Goal: Task Accomplishment & Management: Complete application form

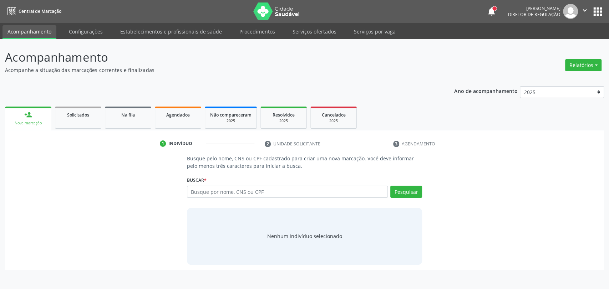
click at [278, 192] on input "text" at bounding box center [287, 192] width 201 height 12
click at [242, 190] on input "text" at bounding box center [287, 192] width 201 height 12
click at [231, 194] on input "text" at bounding box center [287, 192] width 201 height 12
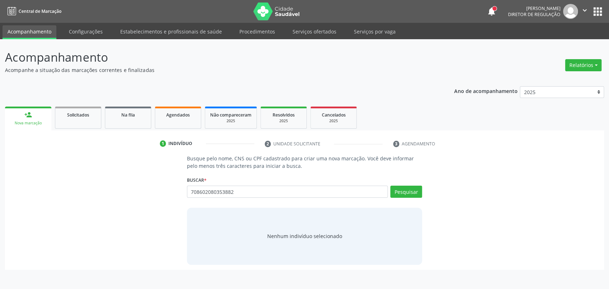
type input "708602080353882"
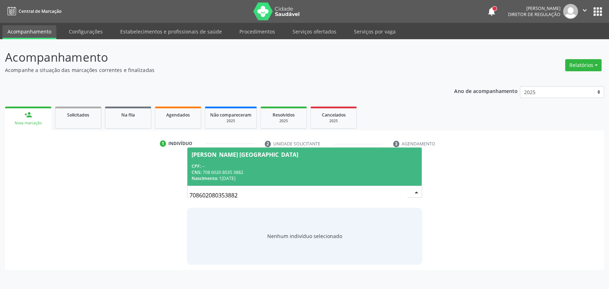
click at [247, 160] on span "[PERSON_NAME] [GEOGRAPHIC_DATA] CPF: -- CNS: 708 6020 8035 3882 Nascimento: 1[D…" at bounding box center [304, 167] width 235 height 38
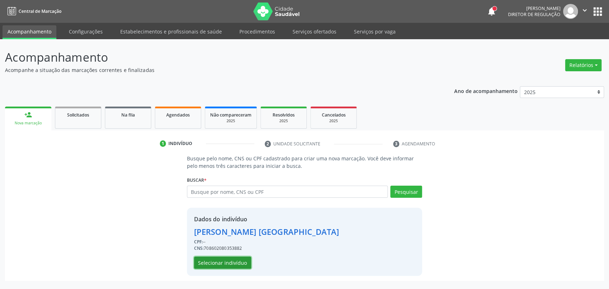
click at [241, 265] on button "Selecionar indivíduo" at bounding box center [222, 263] width 57 height 12
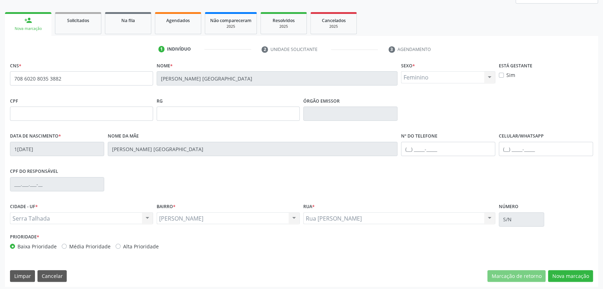
scroll to position [97, 0]
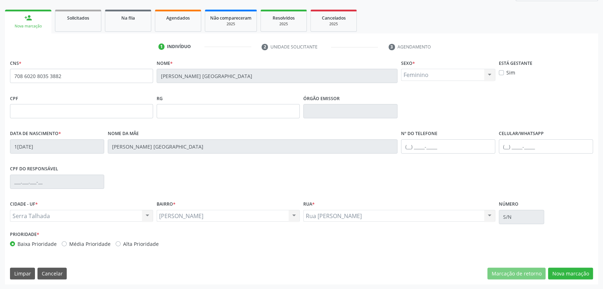
click at [561, 279] on div "CNS * 708 6020 8035 3882 [GEOGRAPHIC_DATA] * [PERSON_NAME] Brasil Sexo * Femini…" at bounding box center [301, 171] width 593 height 227
click at [561, 274] on button "Nova marcação" at bounding box center [570, 274] width 45 height 12
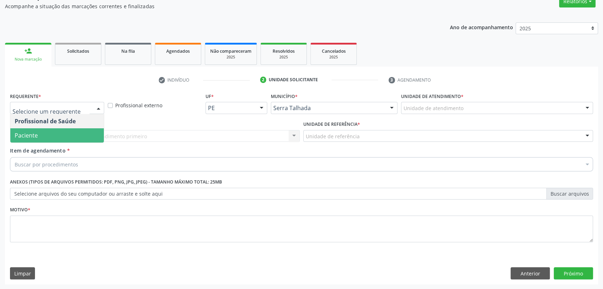
click at [52, 131] on span "Paciente" at bounding box center [57, 135] width 94 height 14
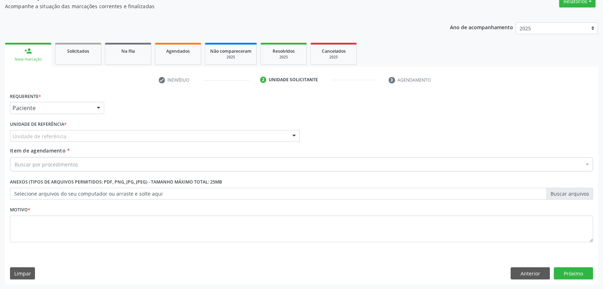
click at [52, 131] on div "Unidade de referência" at bounding box center [155, 136] width 290 height 12
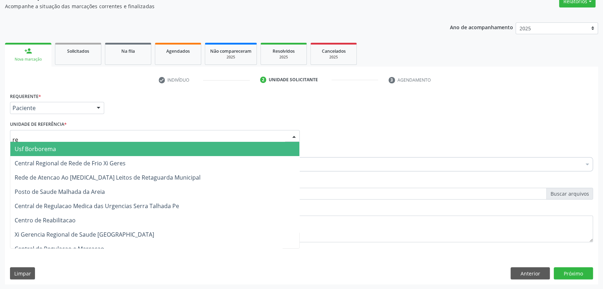
type input "r"
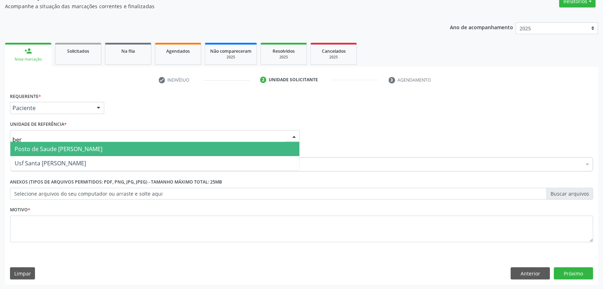
type input "bern"
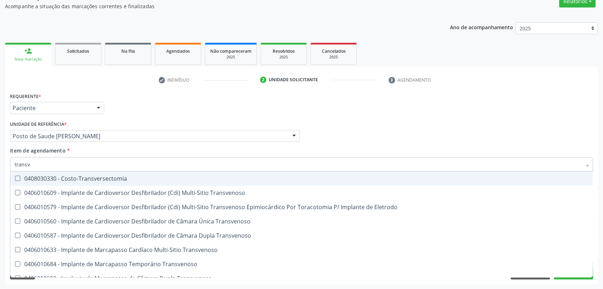
type input "transva"
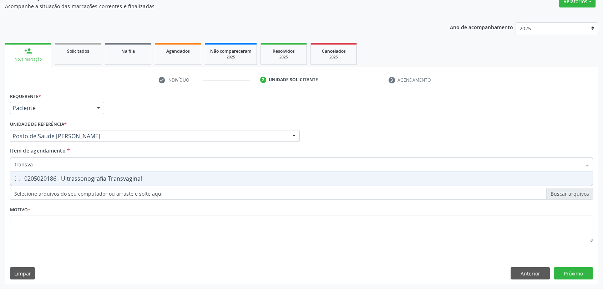
click at [67, 177] on div "0205020186 - Ultrassonografia Transvaginal" at bounding box center [302, 179] width 574 height 6
checkbox Transvaginal "true"
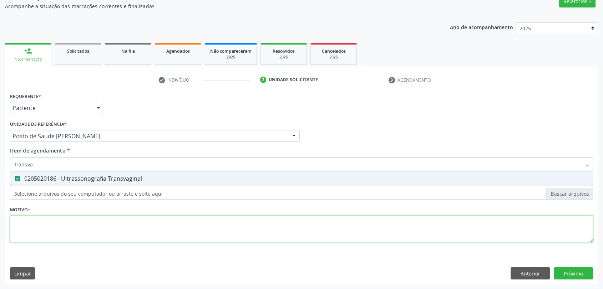
click at [65, 230] on div "Requerente * Paciente Profissional de Saúde Paciente Nenhum resultado encontrad…" at bounding box center [301, 172] width 583 height 162
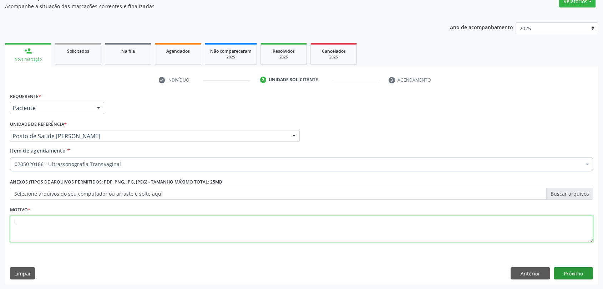
type textarea "l"
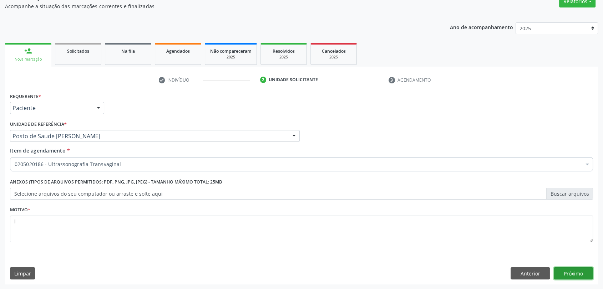
click at [568, 272] on button "Próximo" at bounding box center [573, 274] width 39 height 12
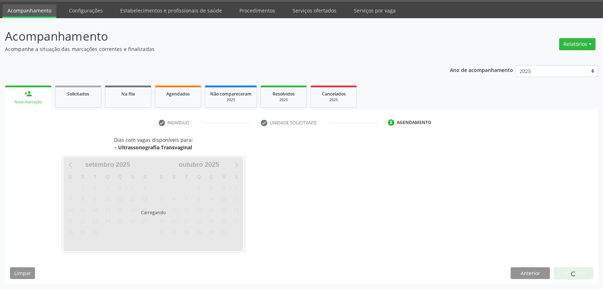
scroll to position [21, 0]
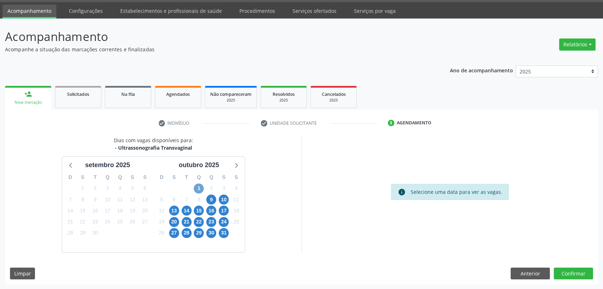
click at [196, 186] on span "1" at bounding box center [199, 189] width 10 height 10
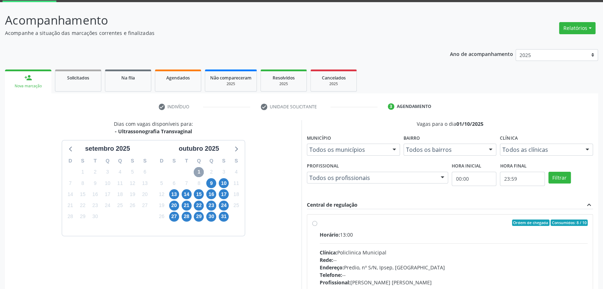
scroll to position [124, 0]
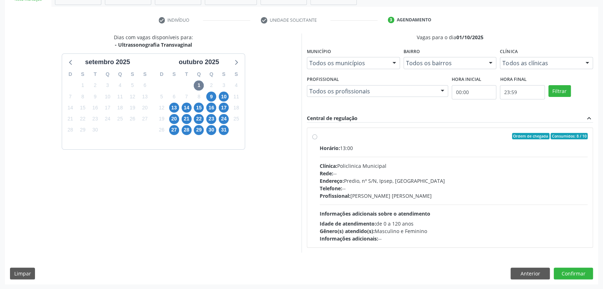
click at [400, 192] on div "Profissional: [PERSON_NAME]" at bounding box center [454, 195] width 268 height 7
click at [317, 140] on input "Ordem de chegada Consumidos: 8 / 10 Horário: 13:00 Clínica: Policlinica Municip…" at bounding box center [314, 136] width 5 height 6
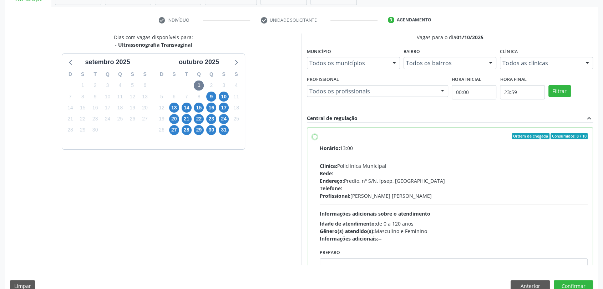
radio input "true"
click at [571, 283] on button "Confirmar" at bounding box center [573, 287] width 39 height 12
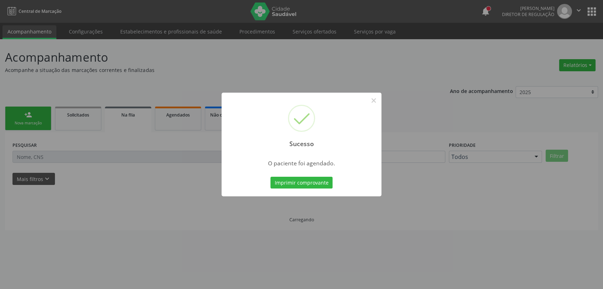
scroll to position [0, 0]
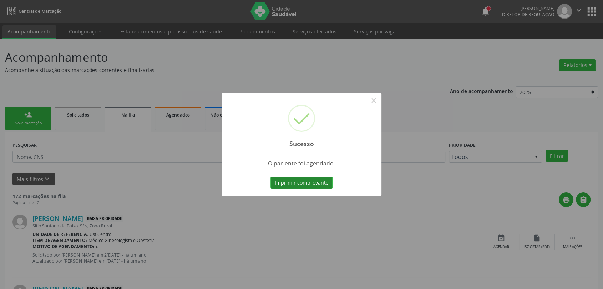
click at [312, 183] on button "Imprimir comprovante" at bounding box center [302, 183] width 62 height 12
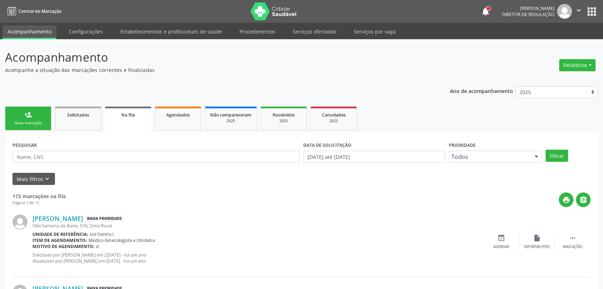
click at [44, 122] on div "Nova marcação" at bounding box center [28, 123] width 36 height 5
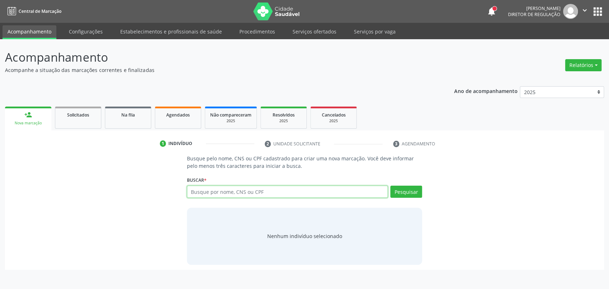
click at [205, 190] on input "text" at bounding box center [287, 192] width 201 height 12
type input "702009864619587"
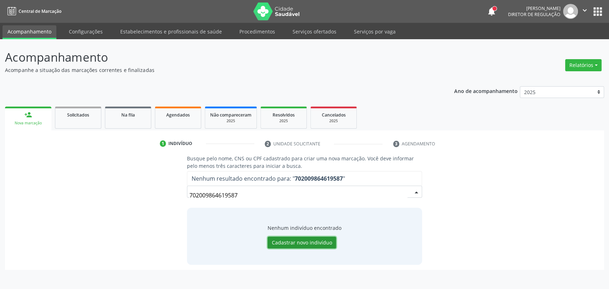
click at [297, 243] on button "Cadastrar novo indivíduo" at bounding box center [302, 243] width 69 height 12
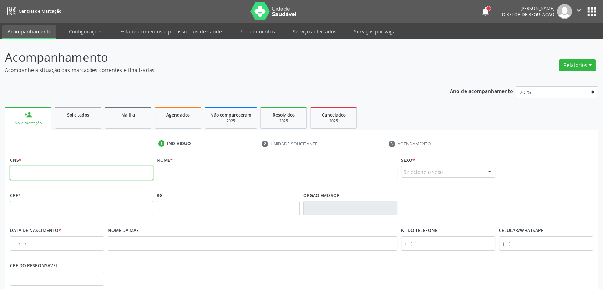
click at [115, 173] on input "text" at bounding box center [81, 173] width 143 height 14
type input "702 0098 6461 9587"
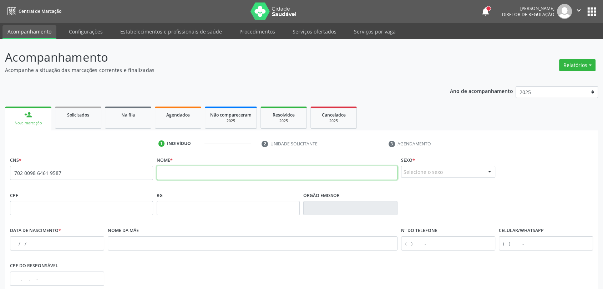
click at [188, 168] on input "text" at bounding box center [277, 173] width 241 height 14
type input "[PERSON_NAME]"
click at [439, 173] on div "Selecione o sexo" at bounding box center [448, 172] width 94 height 12
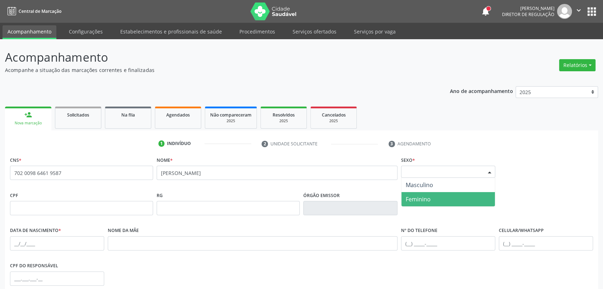
click at [437, 195] on span "Feminino" at bounding box center [449, 199] width 94 height 14
click at [410, 177] on div "Feminino" at bounding box center [448, 172] width 94 height 12
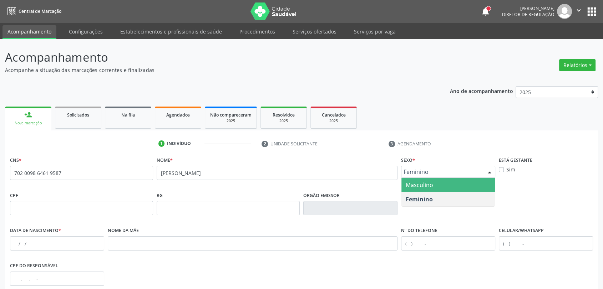
click at [412, 187] on span "Masculino" at bounding box center [419, 185] width 27 height 8
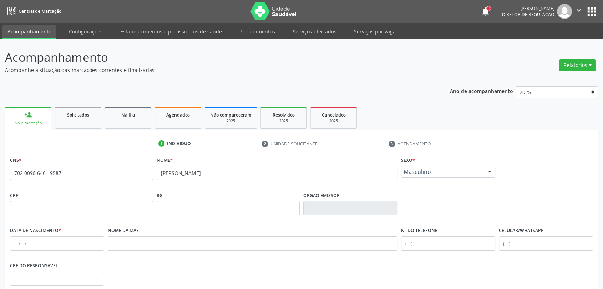
scroll to position [97, 0]
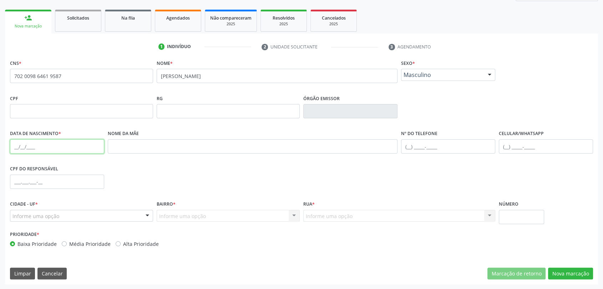
click at [16, 144] on input "text" at bounding box center [57, 147] width 94 height 14
type input "1[DATE]"
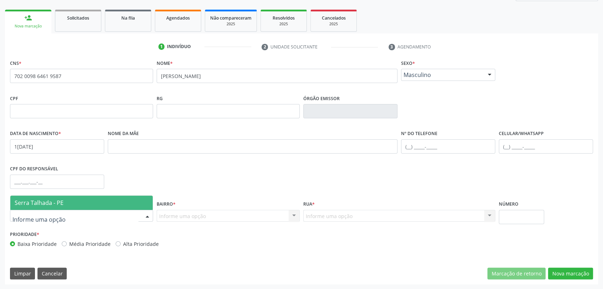
click at [60, 217] on div at bounding box center [81, 216] width 143 height 12
click at [61, 202] on span "Serra Talhada - PE" at bounding box center [39, 203] width 49 height 8
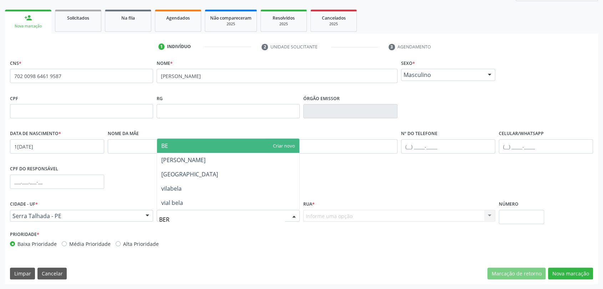
type input "[GEOGRAPHIC_DATA]"
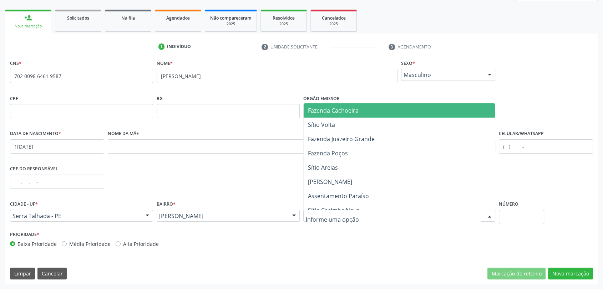
type input "R"
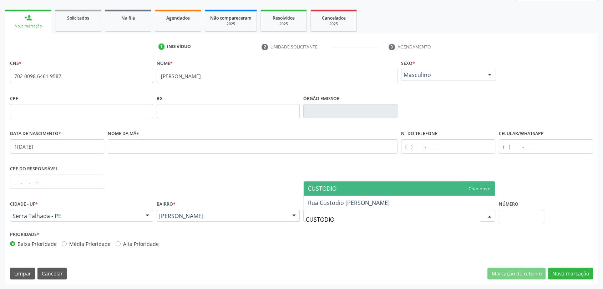
type input "CUSTODIO"
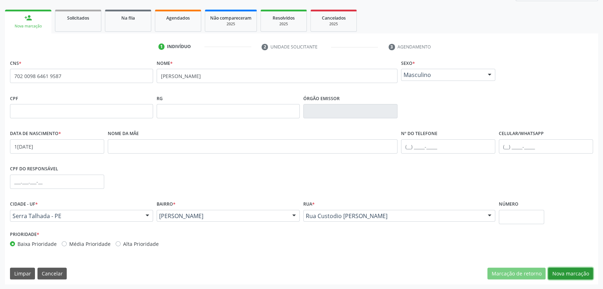
click at [578, 273] on button "Nova marcação" at bounding box center [570, 274] width 45 height 12
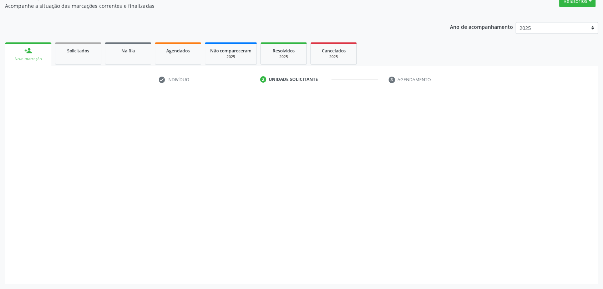
scroll to position [64, 0]
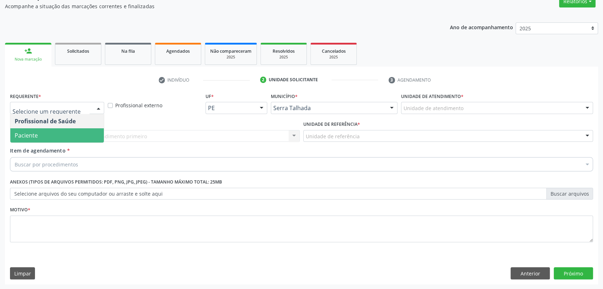
click at [59, 132] on span "Paciente" at bounding box center [57, 135] width 94 height 14
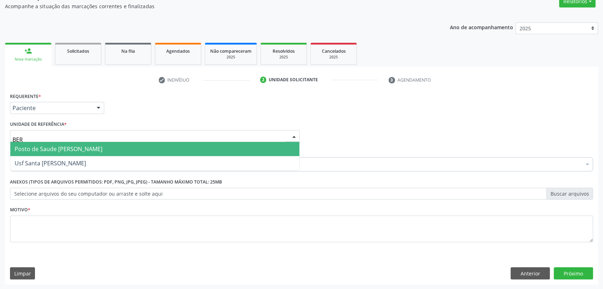
type input "[GEOGRAPHIC_DATA]"
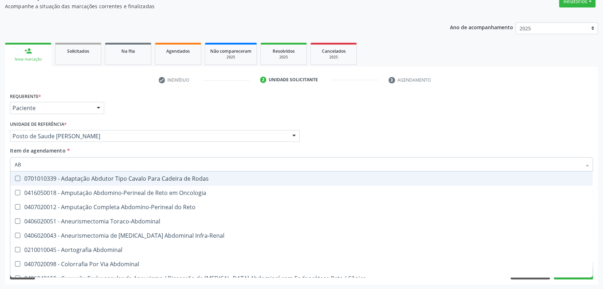
type input "A"
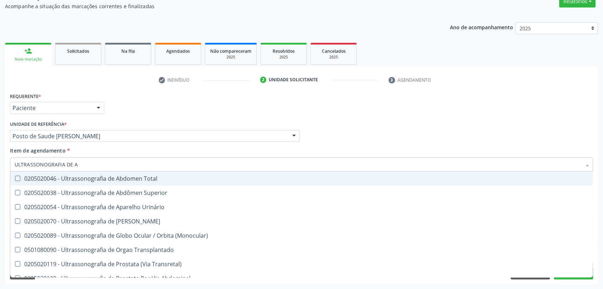
type input "ULTRASSONOGRAFIA DE AB"
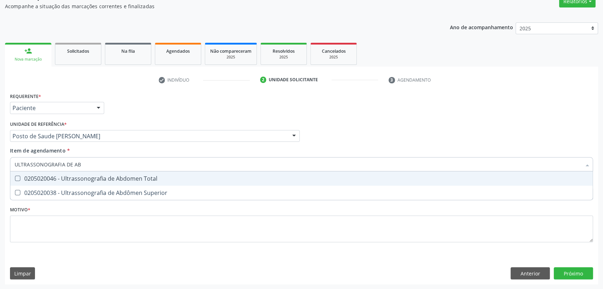
click at [58, 172] on span "0205020046 - Ultrassonografia de Abdomen Total" at bounding box center [301, 179] width 583 height 14
checkbox Total "true"
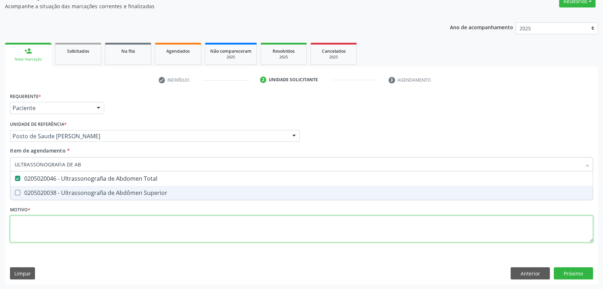
click at [54, 236] on div "Requerente * Paciente Profissional de Saúde Paciente Nenhum resultado encontrad…" at bounding box center [301, 172] width 583 height 162
checkbox Superior "true"
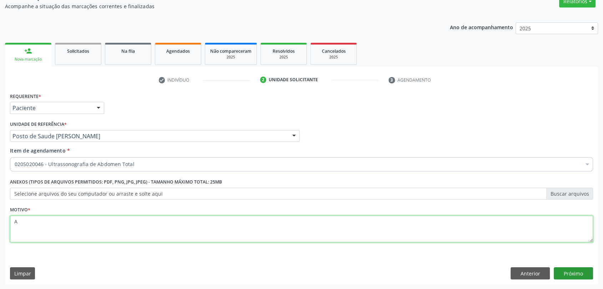
type textarea "A"
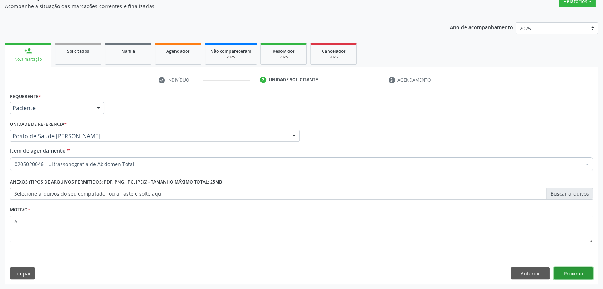
click at [584, 273] on button "Próximo" at bounding box center [573, 274] width 39 height 12
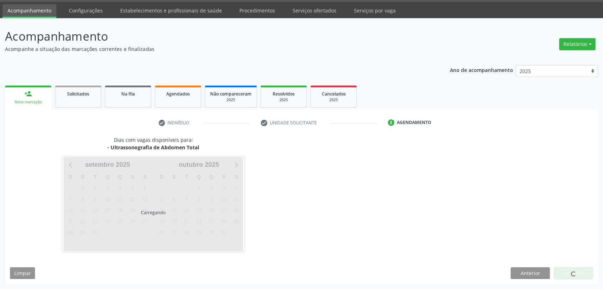
scroll to position [21, 0]
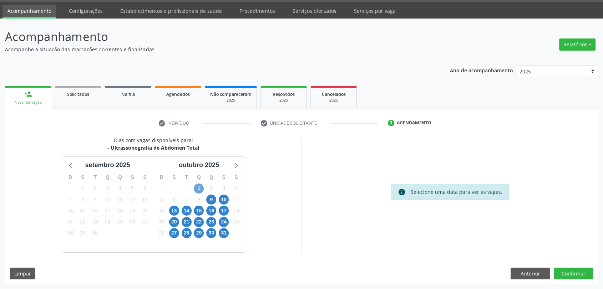
click at [200, 190] on span "1" at bounding box center [199, 189] width 10 height 10
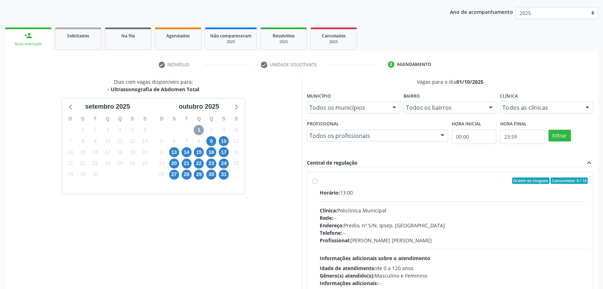
scroll to position [124, 0]
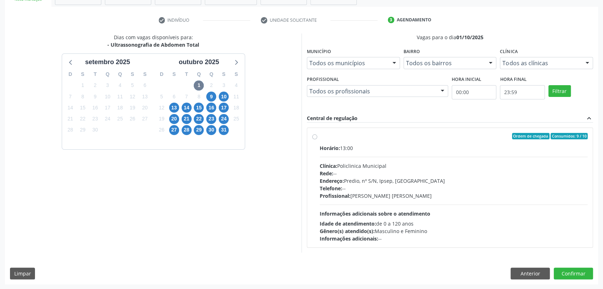
click at [389, 151] on div "Horário: 13:00 Clínica: Policlinica Municipal Rede: -- Endereço: Predio, nº S/N…" at bounding box center [454, 194] width 268 height 98
click at [317, 140] on input "Ordem de chegada Consumidos: 9 / 10 Horário: 13:00 Clínica: Policlinica Municip…" at bounding box center [314, 136] width 5 height 6
radio input "true"
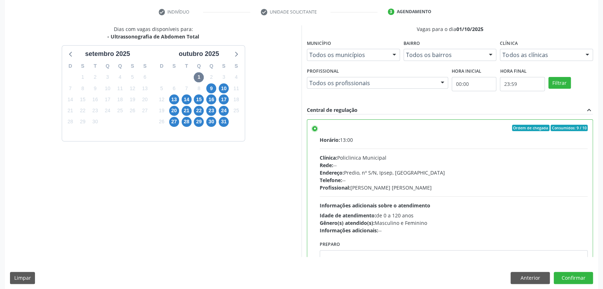
scroll to position [137, 0]
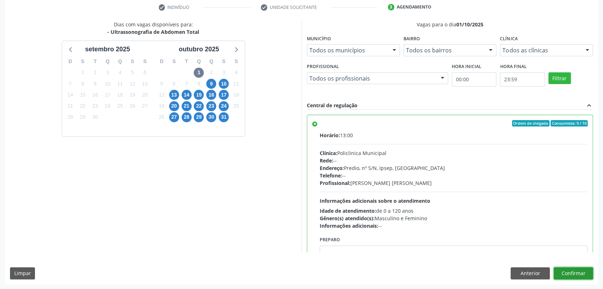
click at [581, 275] on button "Confirmar" at bounding box center [573, 274] width 39 height 12
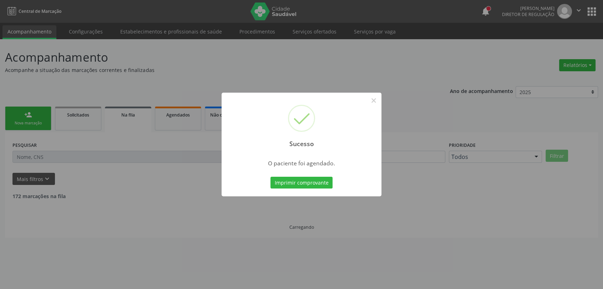
scroll to position [0, 0]
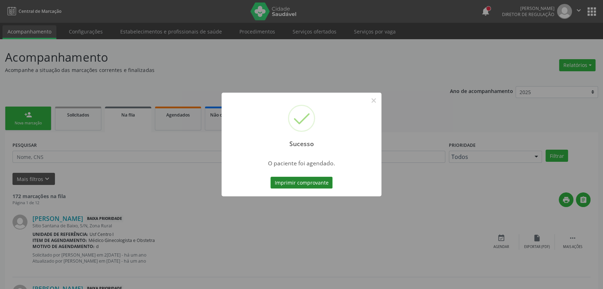
click at [287, 182] on button "Imprimir comprovante" at bounding box center [302, 183] width 62 height 12
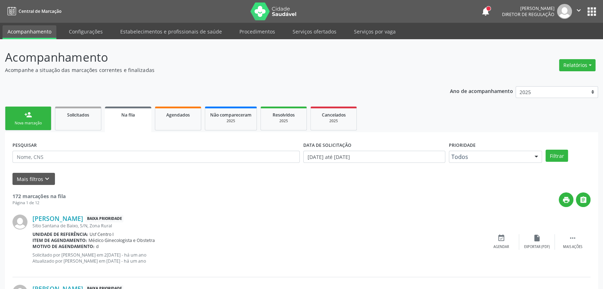
drag, startPoint x: 31, startPoint y: 123, endPoint x: 41, endPoint y: 116, distance: 11.9
click at [31, 123] on div "Nova marcação" at bounding box center [28, 123] width 36 height 5
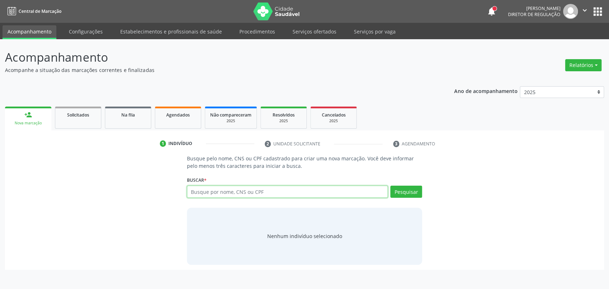
click at [197, 192] on input "text" at bounding box center [287, 192] width 201 height 12
type input "898003436373291"
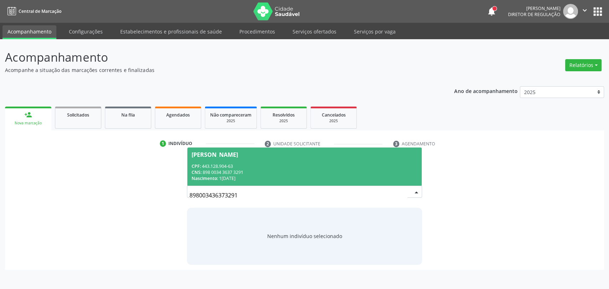
click at [199, 176] on span "Nascimento:" at bounding box center [205, 179] width 26 height 6
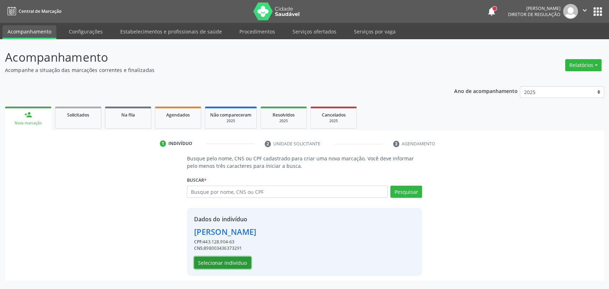
click at [217, 266] on button "Selecionar indivíduo" at bounding box center [222, 263] width 57 height 12
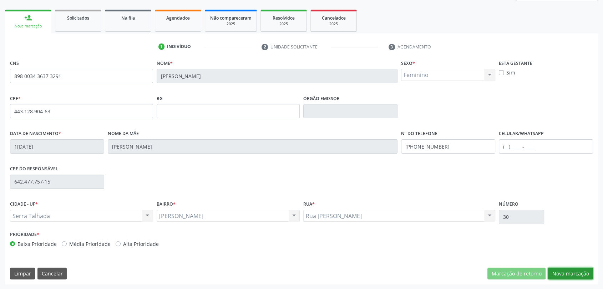
click at [576, 275] on button "Nova marcação" at bounding box center [570, 274] width 45 height 12
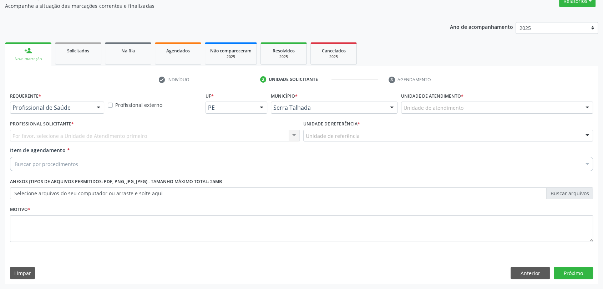
scroll to position [64, 0]
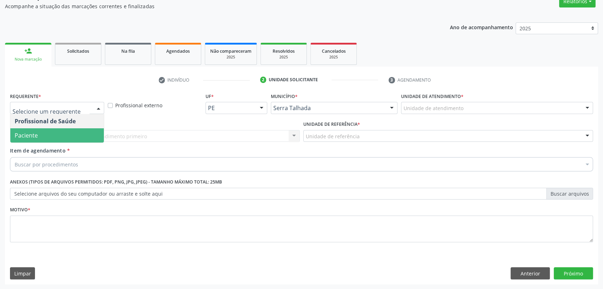
click at [63, 133] on span "Paciente" at bounding box center [57, 135] width 94 height 14
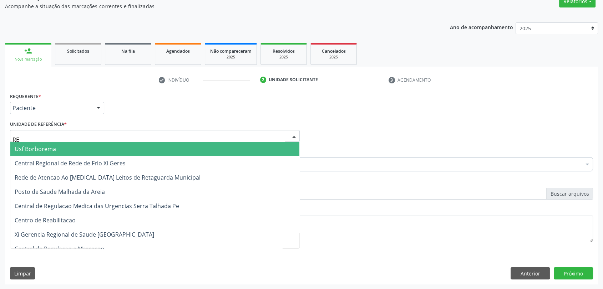
type input "R"
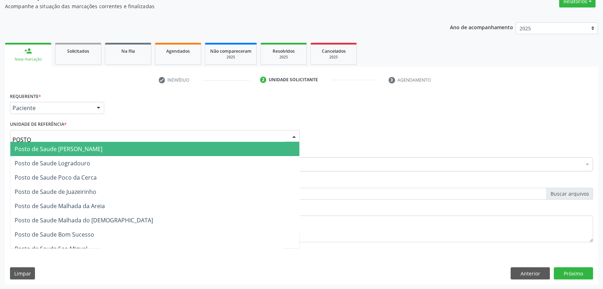
type input "POSTO"
click at [53, 134] on input "POSTO" at bounding box center [148, 140] width 273 height 14
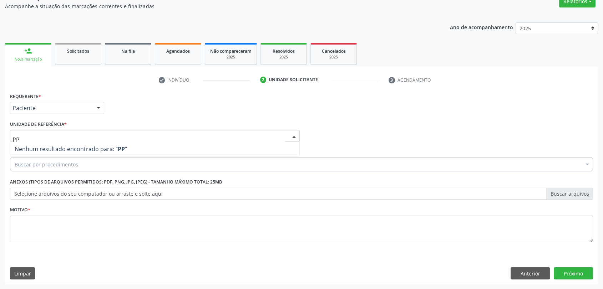
type input "P"
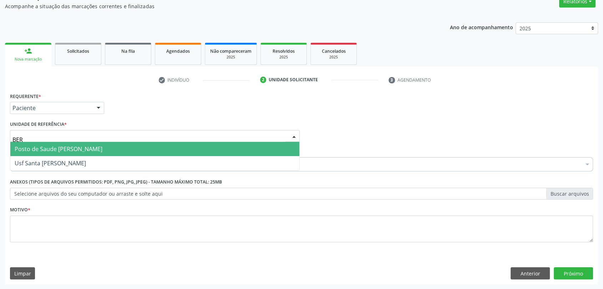
type input "[GEOGRAPHIC_DATA]"
click at [53, 149] on span "Posto de Saude [PERSON_NAME]" at bounding box center [59, 149] width 88 height 8
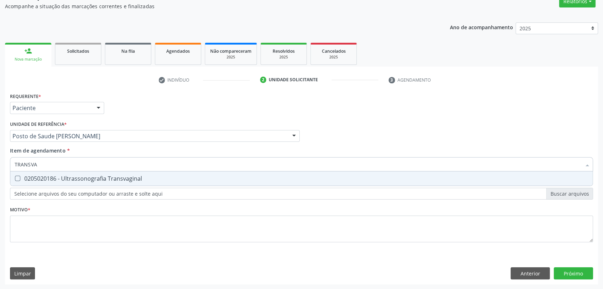
type input "TRANSVAG"
click at [39, 181] on div "0205020186 - Ultrassonografia Transvaginal" at bounding box center [302, 179] width 574 height 6
checkbox Transvaginal "true"
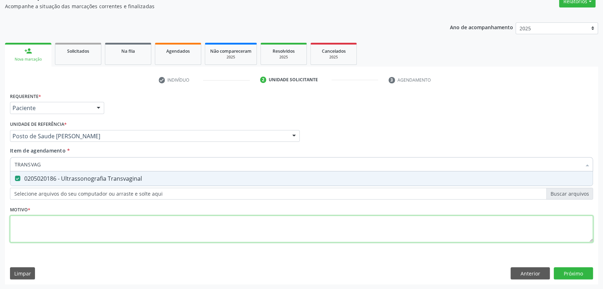
click at [40, 227] on div "Requerente * Paciente Profissional de Saúde Paciente Nenhum resultado encontrad…" at bounding box center [301, 172] width 583 height 162
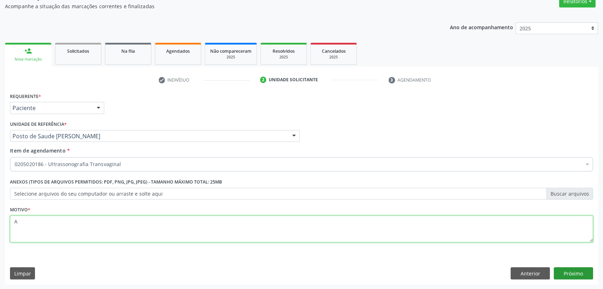
type textarea "A"
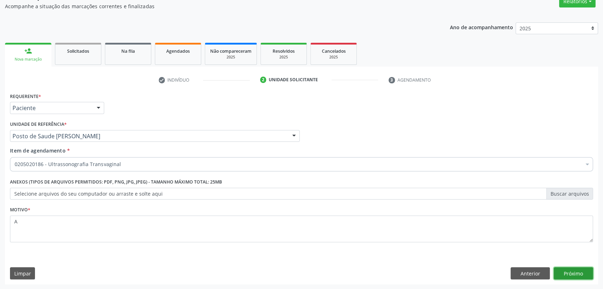
click at [568, 272] on button "Próximo" at bounding box center [573, 274] width 39 height 12
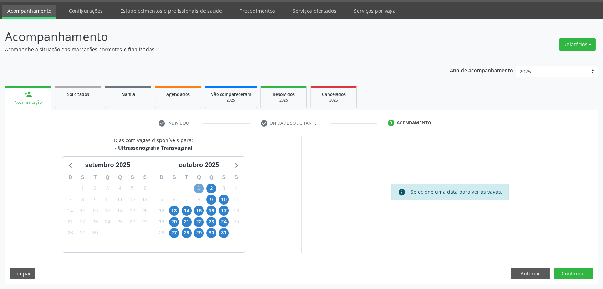
click at [198, 188] on span "1" at bounding box center [199, 189] width 10 height 10
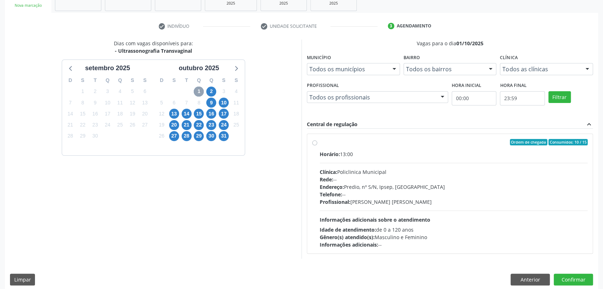
scroll to position [124, 0]
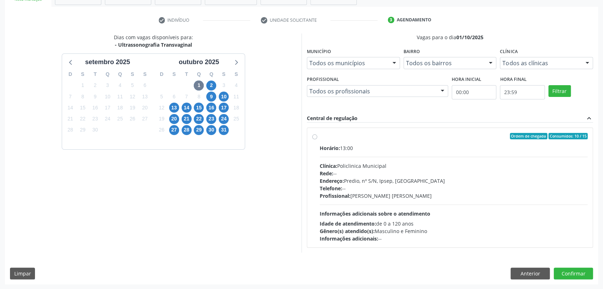
click at [368, 163] on div "Clínica: Policlinica Municipal" at bounding box center [454, 165] width 268 height 7
click at [317, 140] on input "Ordem de chegada Consumidos: 10 / 15 Horário: 13:00 Clínica: Policlinica Munici…" at bounding box center [314, 136] width 5 height 6
radio input "true"
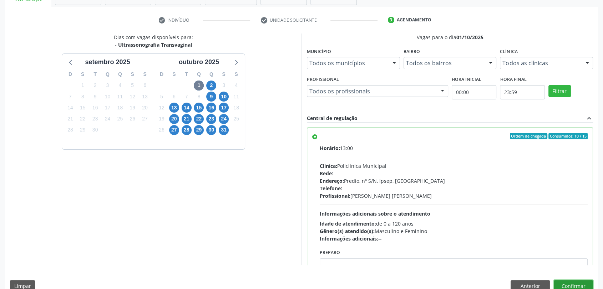
click at [585, 286] on button "Confirmar" at bounding box center [573, 287] width 39 height 12
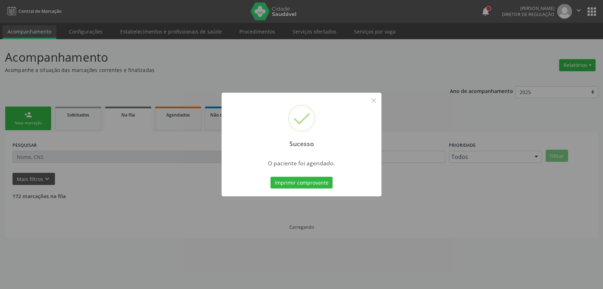
scroll to position [0, 0]
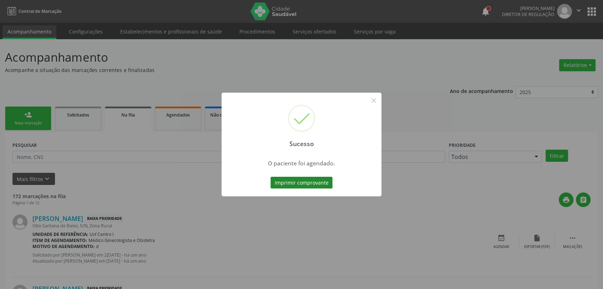
click at [315, 185] on button "Imprimir comprovante" at bounding box center [302, 183] width 62 height 12
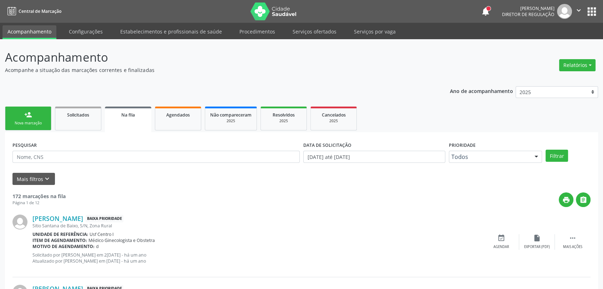
click at [34, 118] on link "person_add Nova marcação" at bounding box center [28, 119] width 46 height 24
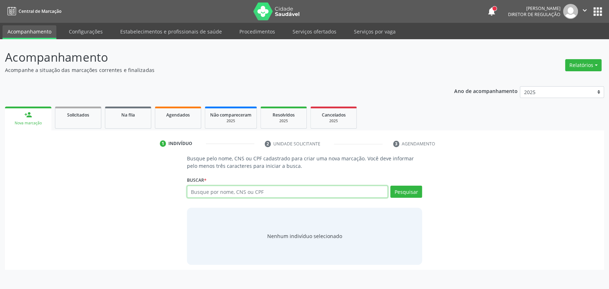
click at [209, 195] on input "text" at bounding box center [287, 192] width 201 height 12
type input "7"
type input "70420540164"
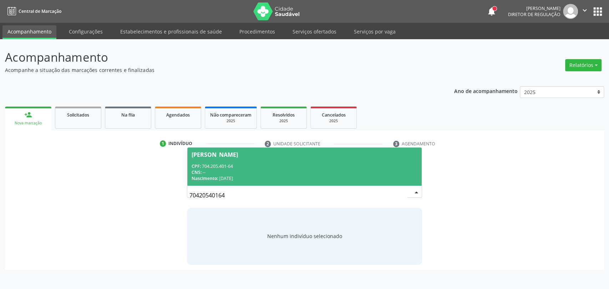
click at [262, 163] on div "CPF: 704.205.401-64" at bounding box center [305, 166] width 226 height 6
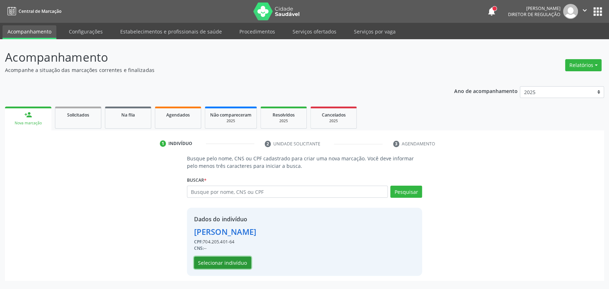
click at [233, 260] on button "Selecionar indivíduo" at bounding box center [222, 263] width 57 height 12
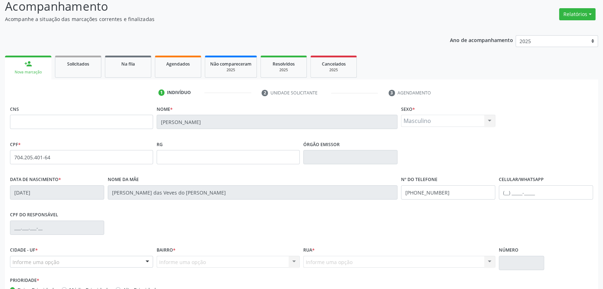
scroll to position [97, 0]
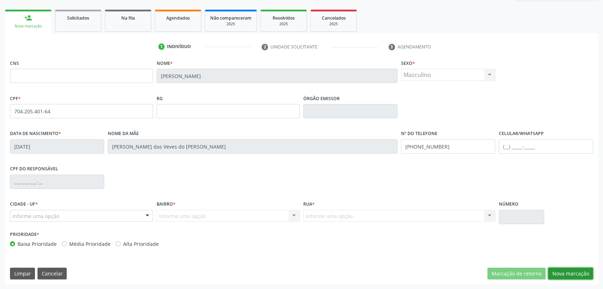
click at [574, 269] on button "Nova marcação" at bounding box center [570, 274] width 45 height 12
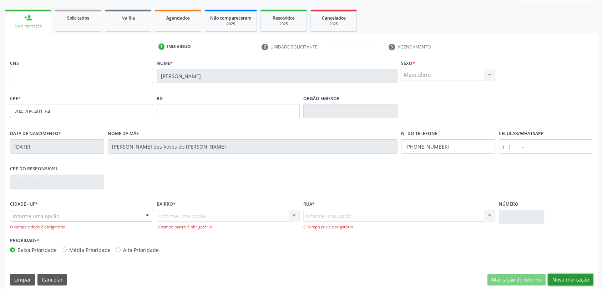
click at [574, 278] on button "Nova marcação" at bounding box center [570, 280] width 45 height 12
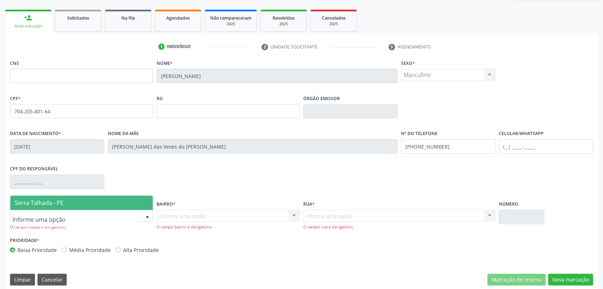
click at [120, 213] on div at bounding box center [81, 216] width 143 height 12
click at [101, 205] on span "Serra Talhada - PE" at bounding box center [81, 203] width 142 height 14
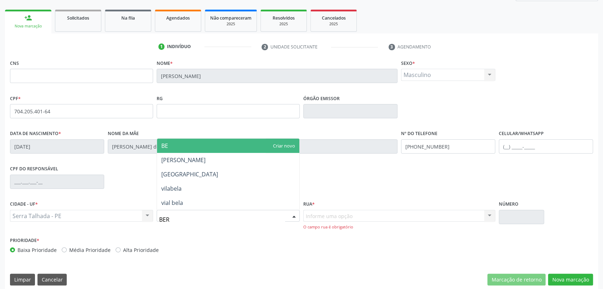
type input "[GEOGRAPHIC_DATA]"
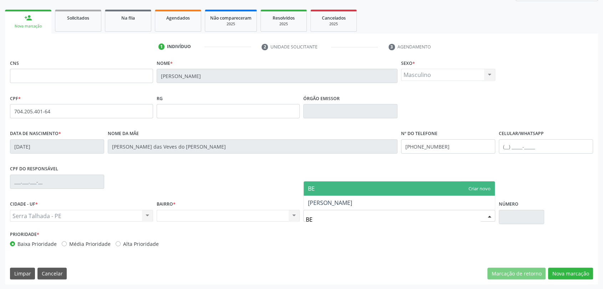
type input "B"
type input "S"
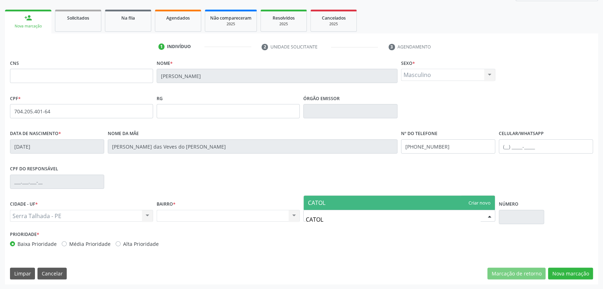
type input "CATOLE"
click at [456, 201] on span "CATOLE" at bounding box center [399, 203] width 191 height 14
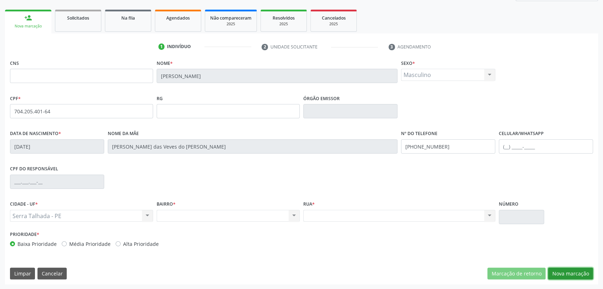
click at [569, 276] on button "Nova marcação" at bounding box center [570, 274] width 45 height 12
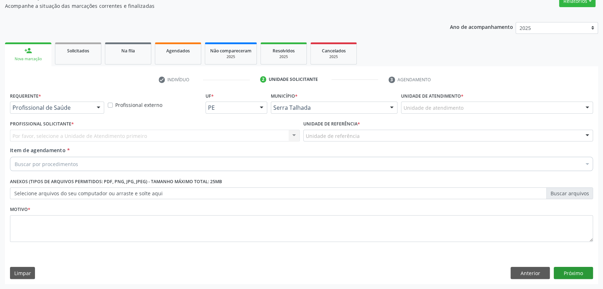
scroll to position [64, 0]
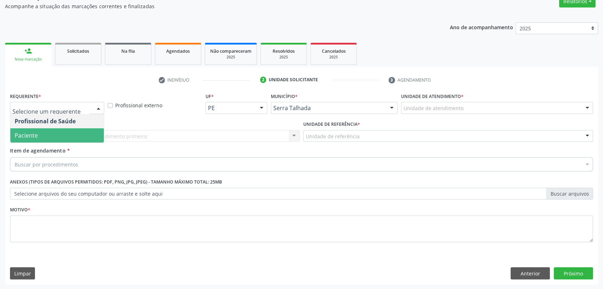
click at [53, 131] on span "Paciente" at bounding box center [57, 135] width 94 height 14
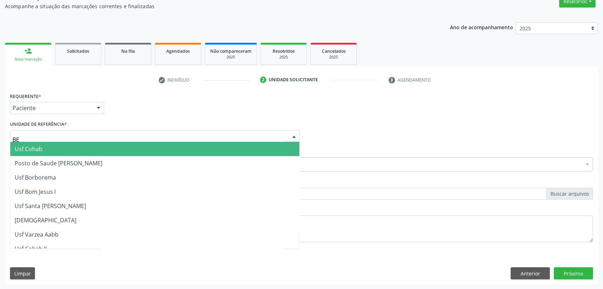
type input "BER"
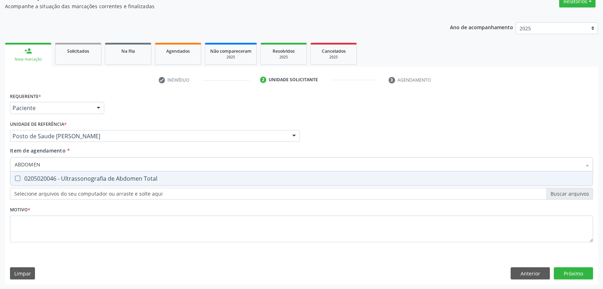
type input "ABDOMEN T"
click at [46, 177] on div "0205020046 - Ultrassonografia de Abdomen Total" at bounding box center [302, 179] width 574 height 6
checkbox Total "true"
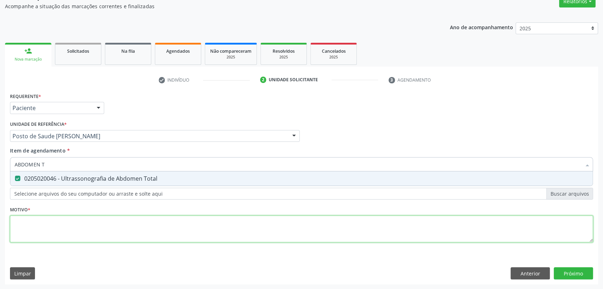
click at [48, 232] on div "Requerente * Paciente Profissional de Saúde Paciente Nenhum resultado encontrad…" at bounding box center [301, 172] width 583 height 162
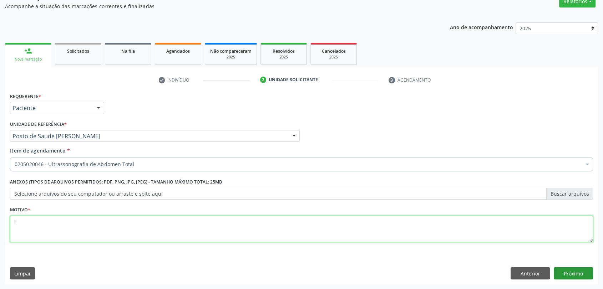
type textarea "F"
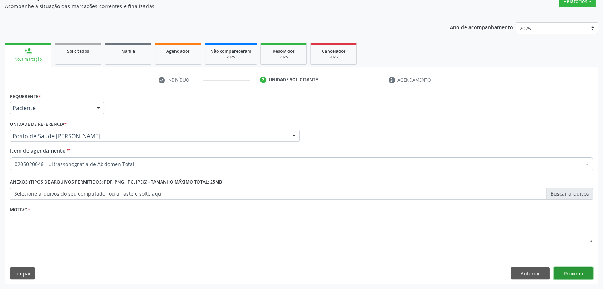
click at [566, 272] on button "Próximo" at bounding box center [573, 274] width 39 height 12
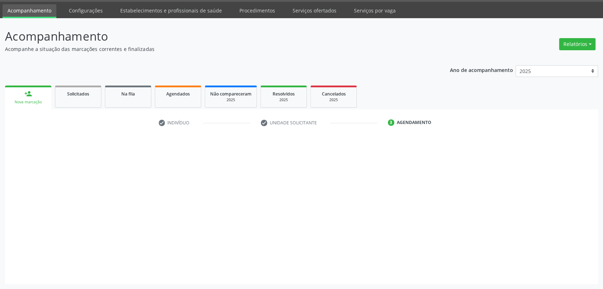
scroll to position [21, 0]
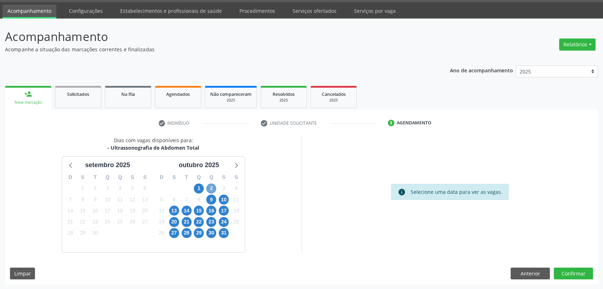
click at [216, 188] on span "2" at bounding box center [211, 189] width 10 height 10
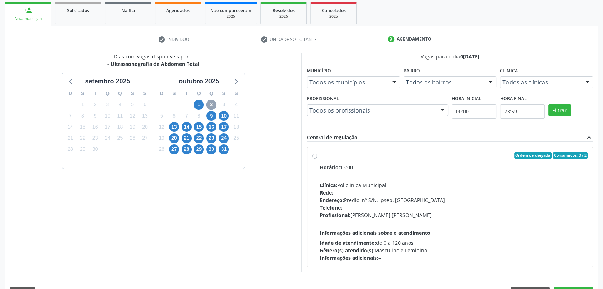
scroll to position [124, 0]
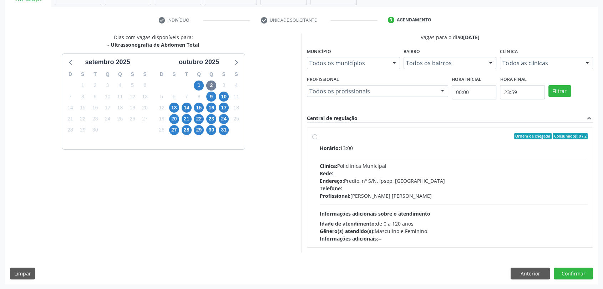
click at [379, 173] on div "Rede: --" at bounding box center [454, 173] width 268 height 7
click at [317, 140] on input "Ordem de chegada Consumidos: 0 / 2 Horário: 13:00 Clínica: Policlinica Municipa…" at bounding box center [314, 136] width 5 height 6
radio input "true"
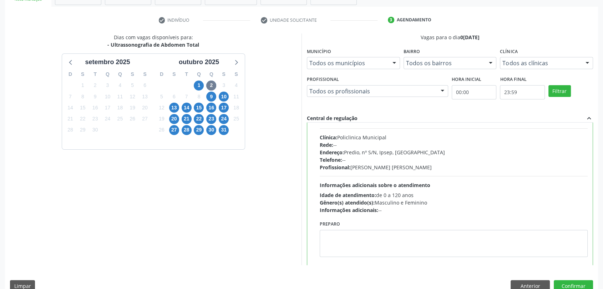
scroll to position [35, 0]
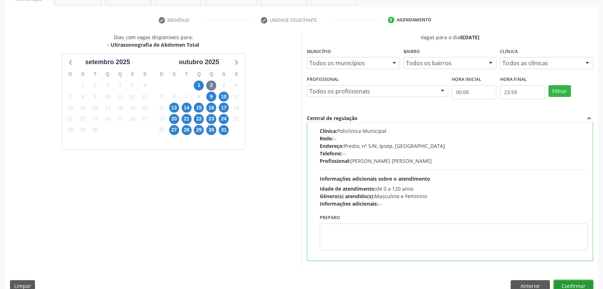
click at [584, 284] on button "Confirmar" at bounding box center [573, 287] width 39 height 12
